Goal: Ask a question

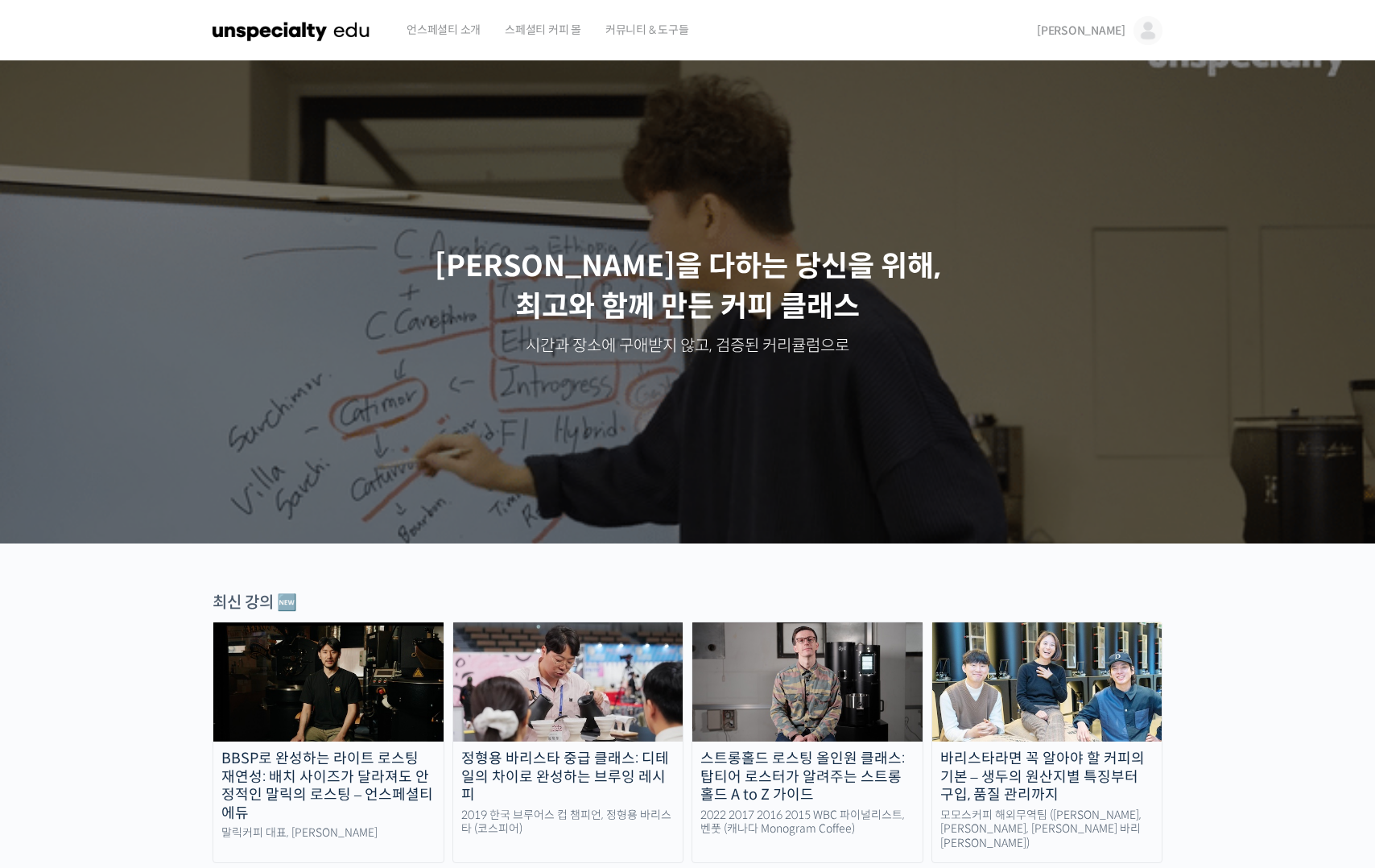
click at [1094, 21] on link "[PERSON_NAME]" at bounding box center [1099, 30] width 126 height 61
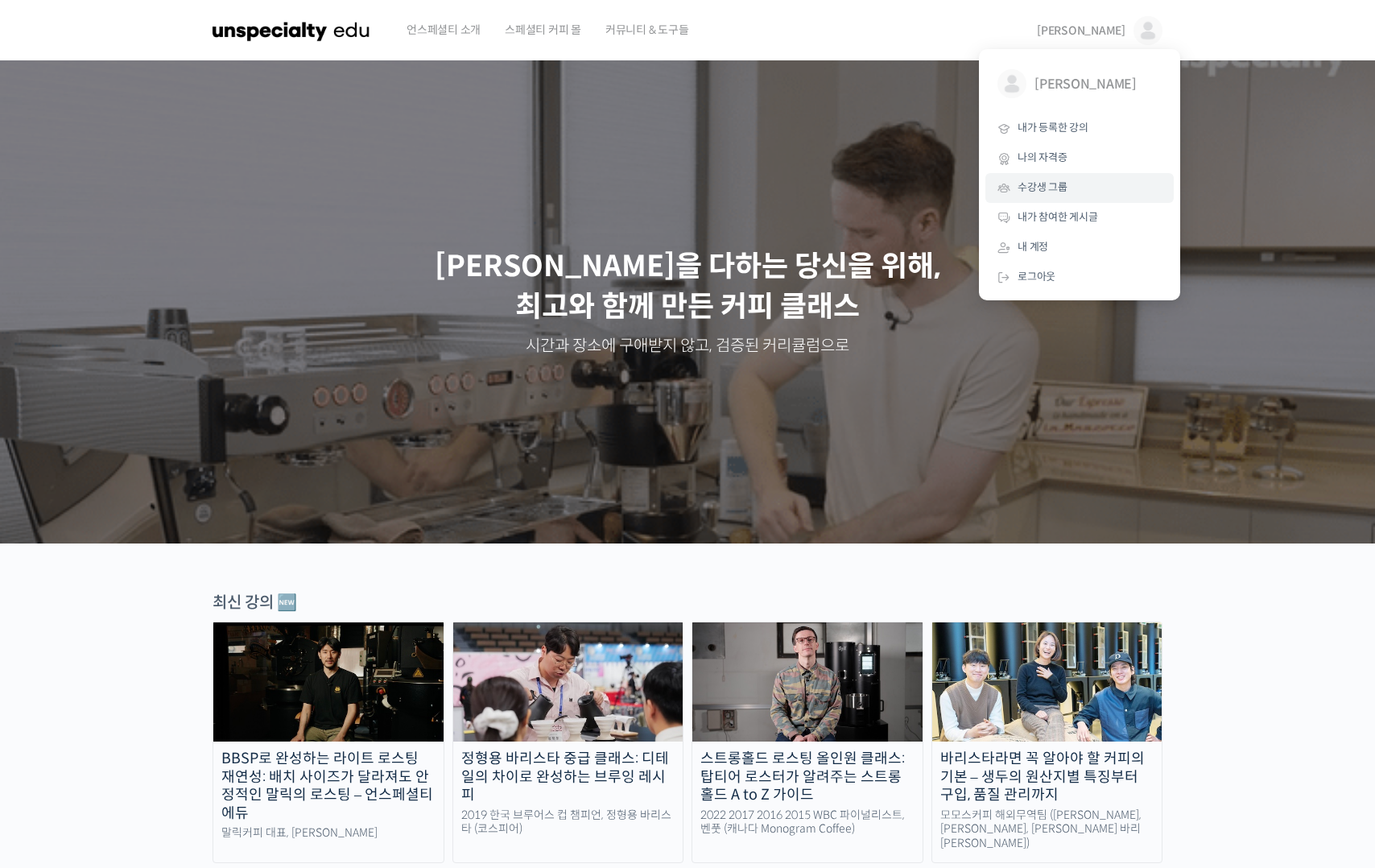
click at [1069, 191] on link "수강생 그룹" at bounding box center [1080, 187] width 189 height 29
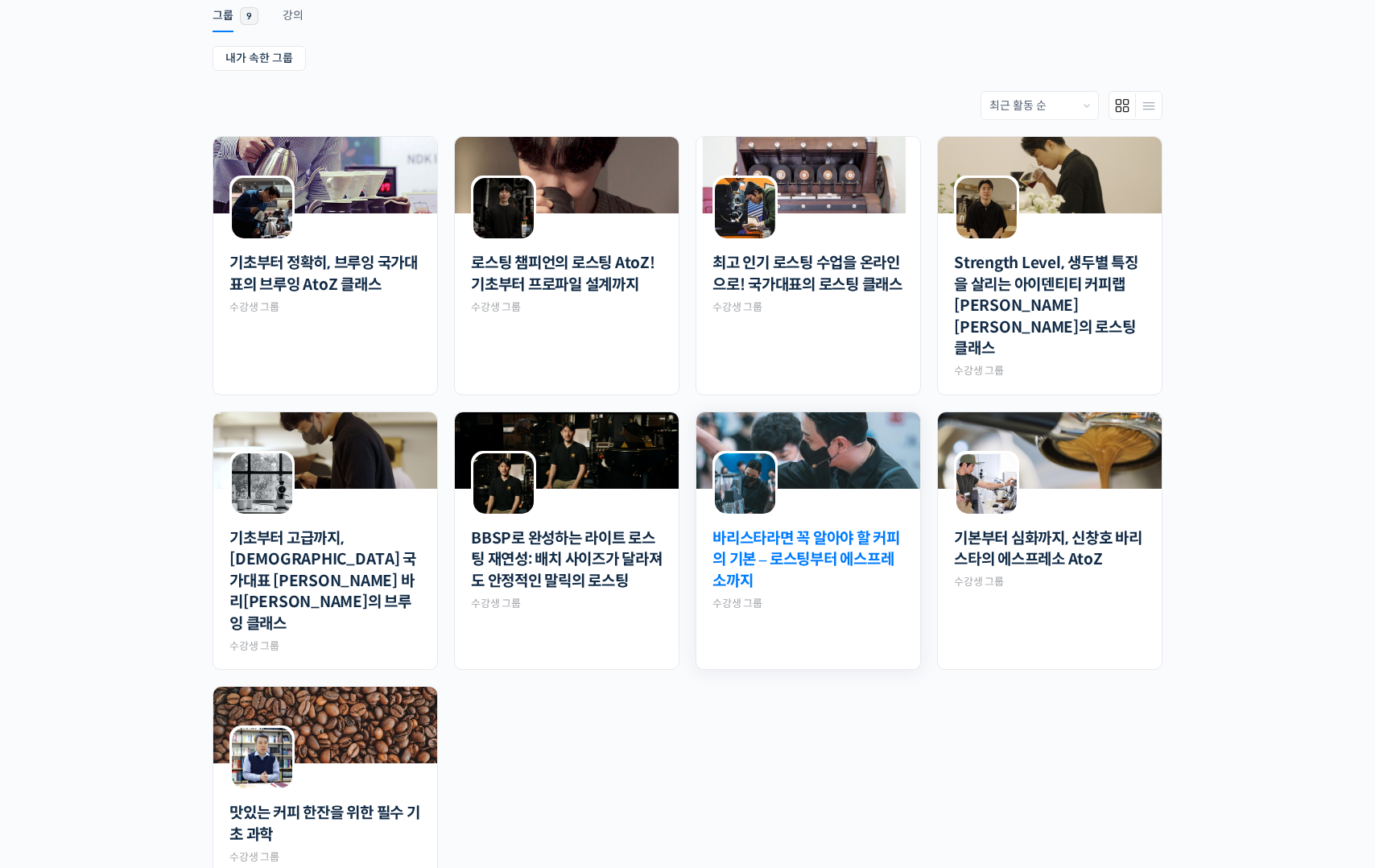
scroll to position [279, 0]
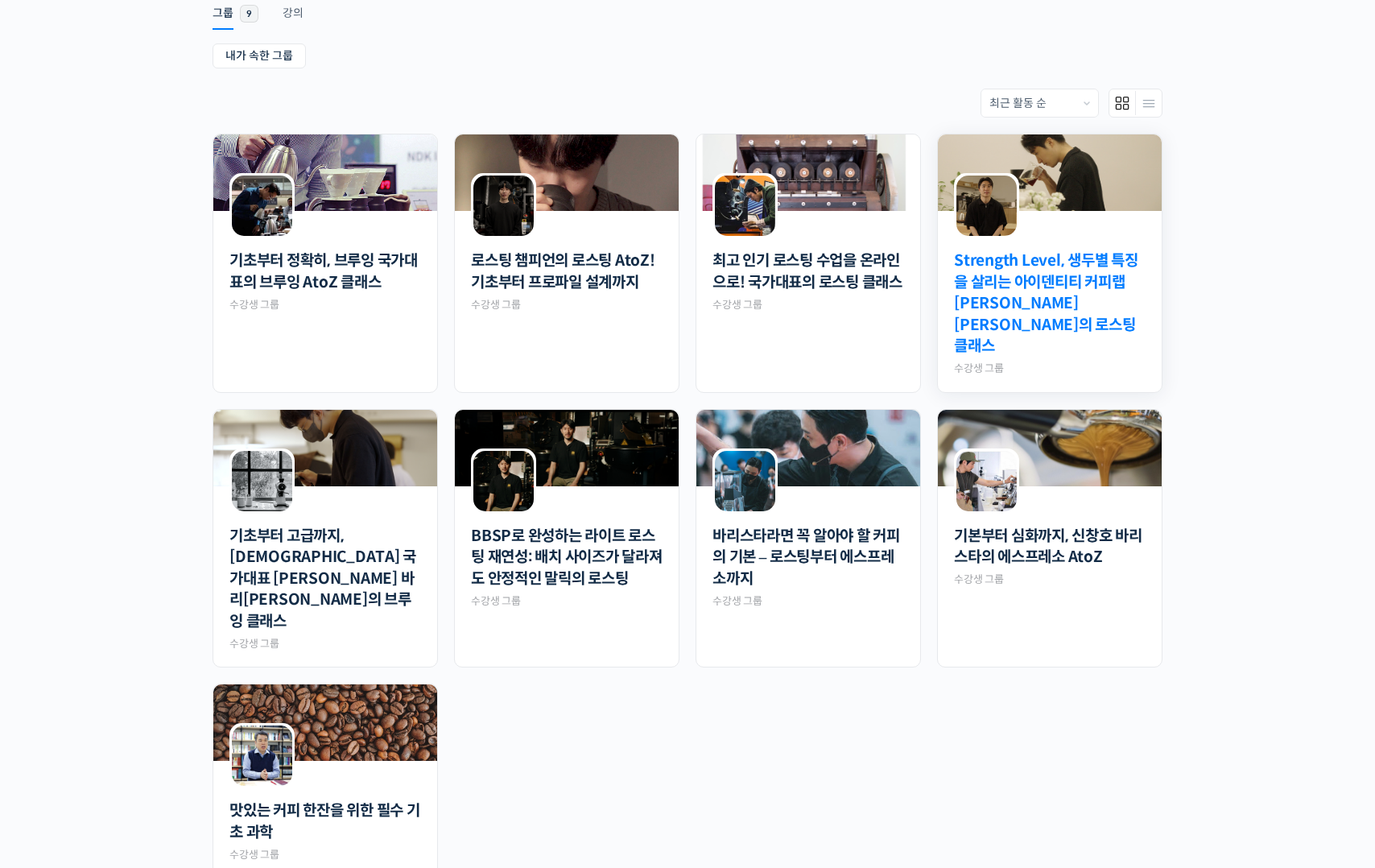
click at [1056, 306] on link "Strength Level, 생두별 특징을 살리는 아이덴티티 커피랩 [PERSON_NAME] [PERSON_NAME]의 로스팅 클래스" at bounding box center [1049, 304] width 191 height 107
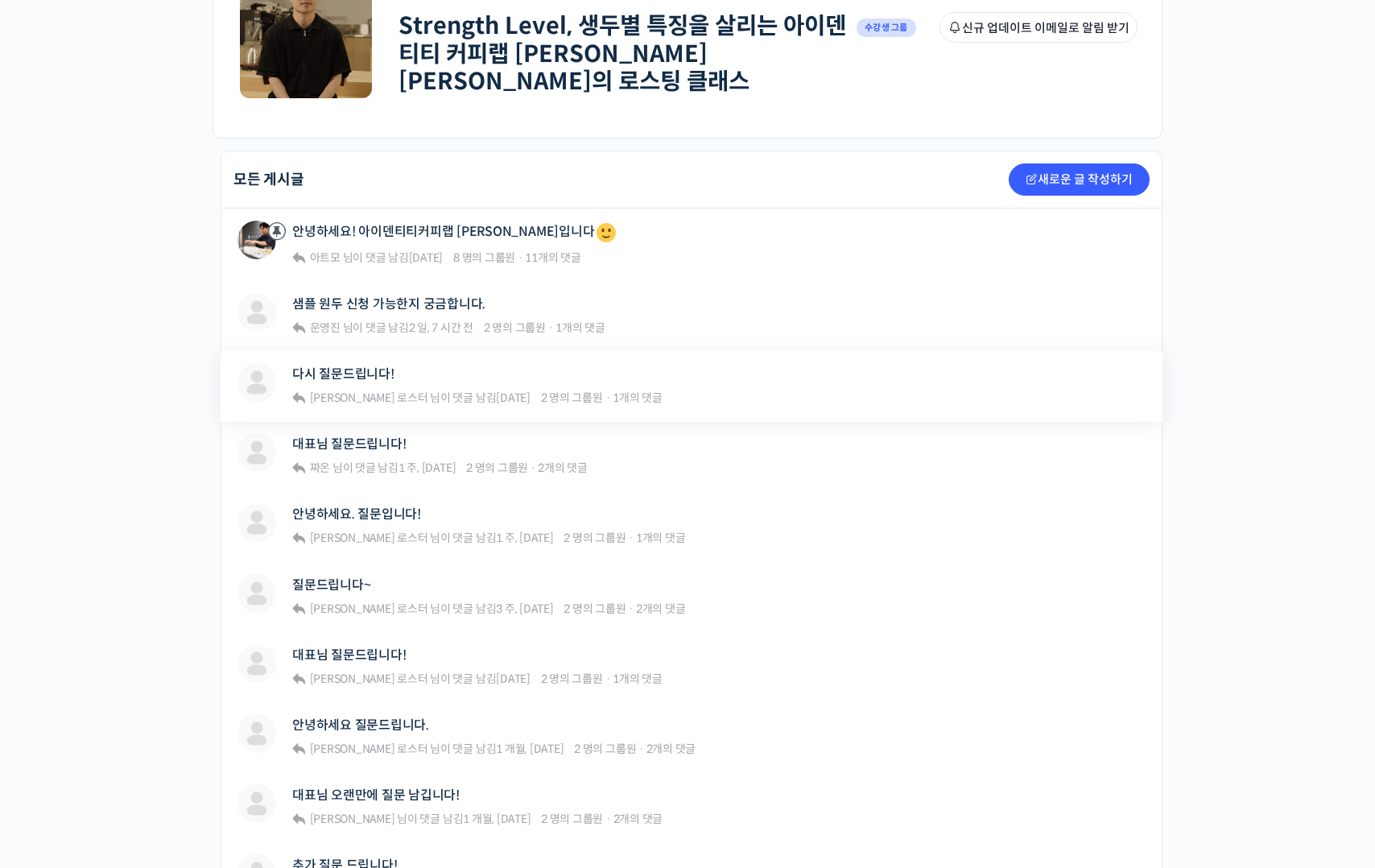
scroll to position [264, 0]
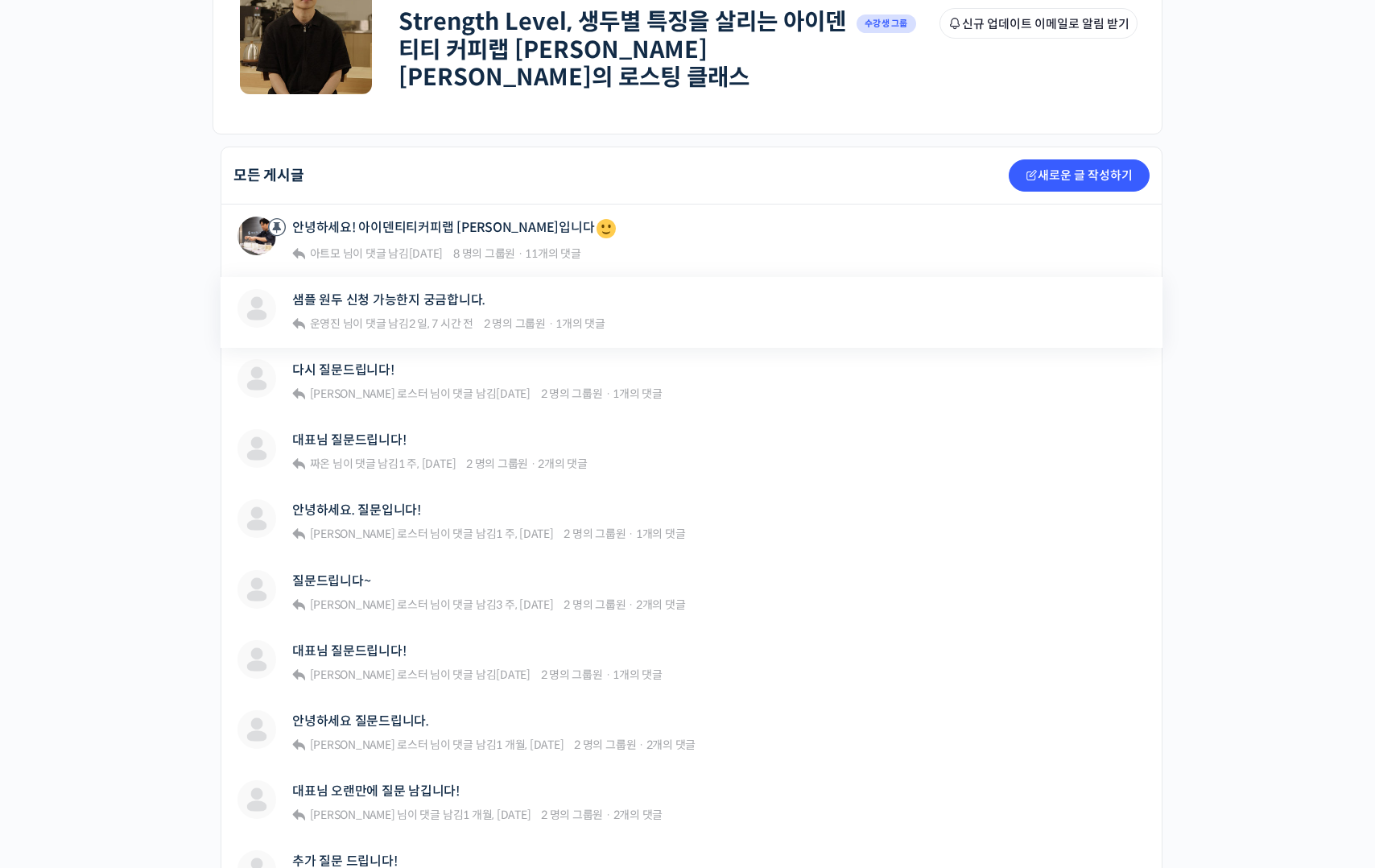
click at [419, 289] on div "샘플 원두 신청 가능한지 궁금합니다." at bounding box center [449, 300] width 313 height 21
click at [416, 292] on link "샘플 원두 신청 가능한지 궁금합니다." at bounding box center [388, 299] width 193 height 15
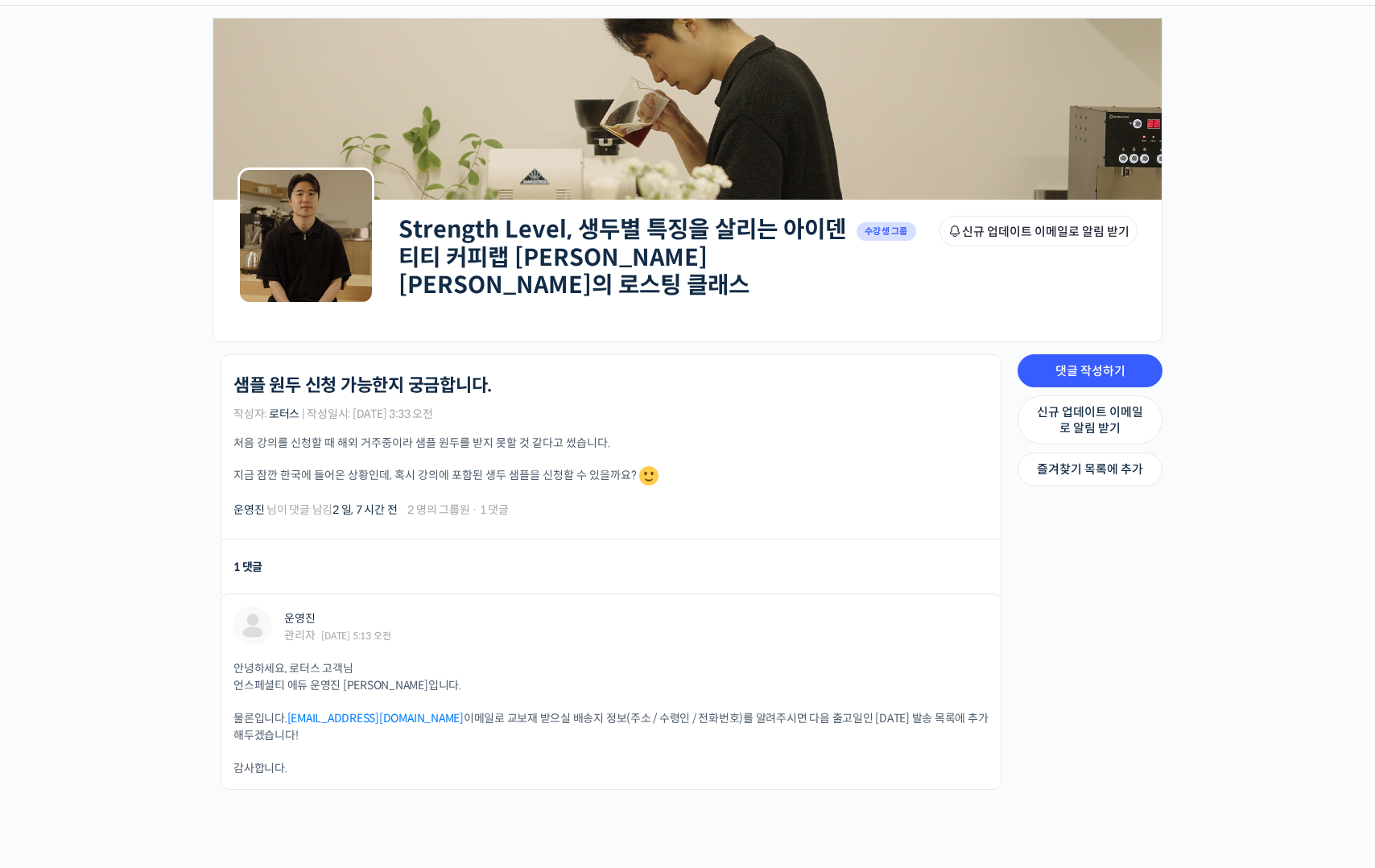
scroll to position [61, 0]
